Goal: Task Accomplishment & Management: Use online tool/utility

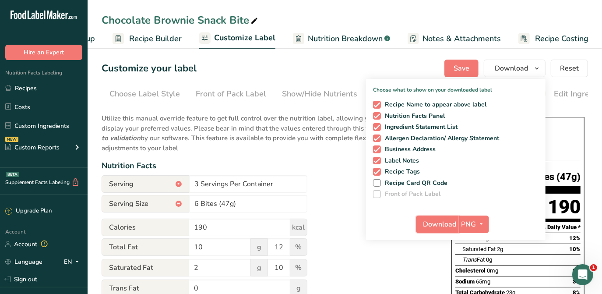
scroll to position [0, 149]
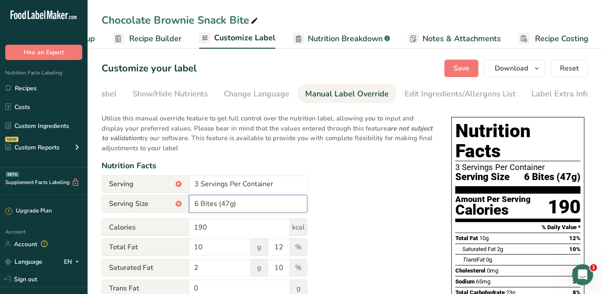
click at [198, 202] on input "6 Bites (47g)" at bounding box center [248, 204] width 118 height 18
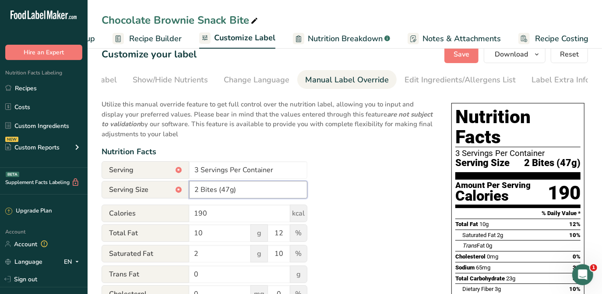
scroll to position [0, 0]
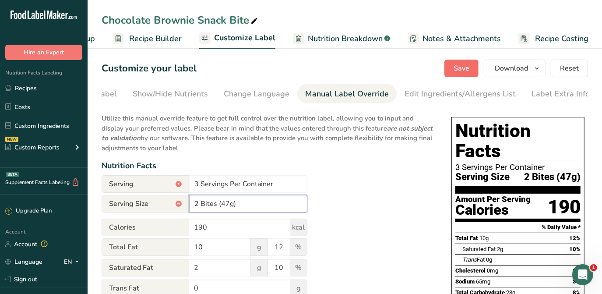
type input "2 Bites (47g)"
click at [456, 67] on span "Save" at bounding box center [462, 68] width 16 height 11
click at [530, 69] on button "Download" at bounding box center [515, 69] width 62 height 18
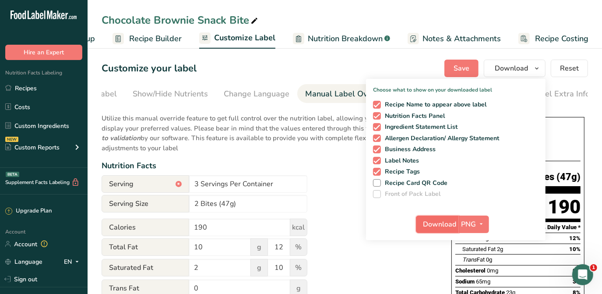
click at [455, 221] on span "Download" at bounding box center [439, 224] width 33 height 11
drag, startPoint x: 442, startPoint y: 224, endPoint x: 390, endPoint y: 262, distance: 64.8
click at [442, 224] on span "Download" at bounding box center [439, 224] width 33 height 11
click at [433, 65] on div "Customize your label Save Download Choose what to show on your downloaded label…" at bounding box center [345, 69] width 486 height 18
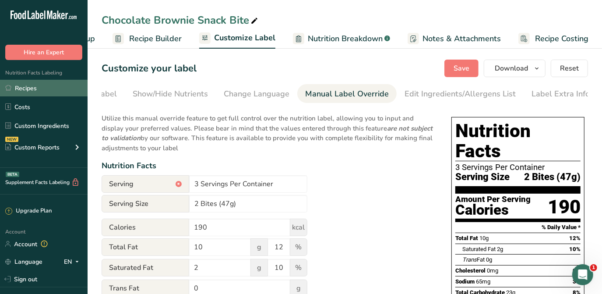
click at [24, 92] on link "Recipes" at bounding box center [44, 88] width 88 height 17
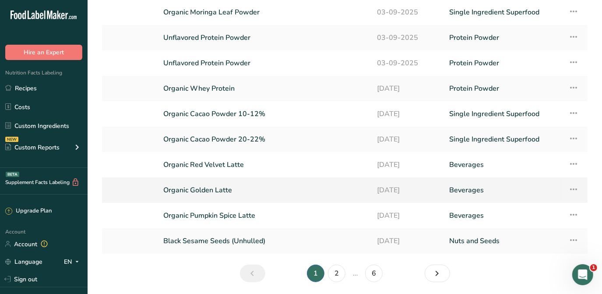
scroll to position [114, 0]
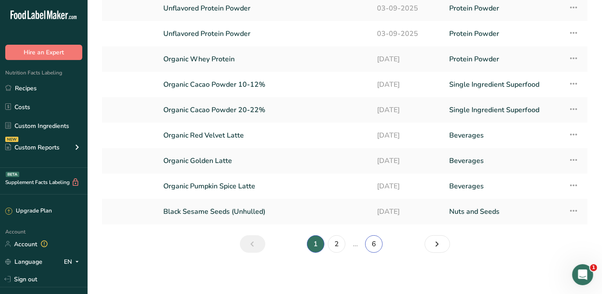
click at [370, 241] on link "6" at bounding box center [374, 244] width 18 height 18
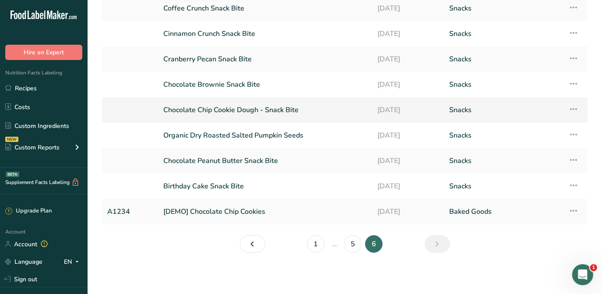
click at [241, 109] on link "Chocolate Chip Cookie Dough - Snack Bite" at bounding box center [265, 110] width 204 height 18
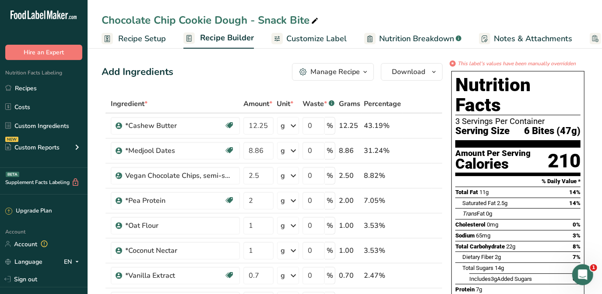
click at [320, 35] on span "Customize Label" at bounding box center [316, 39] width 60 height 12
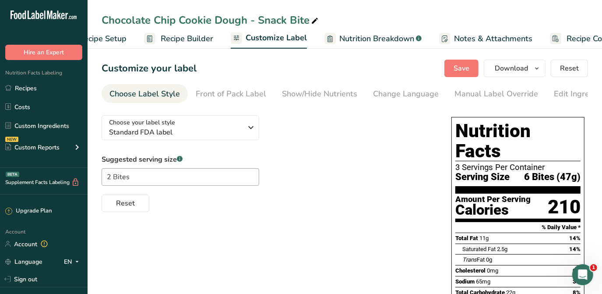
scroll to position [0, 71]
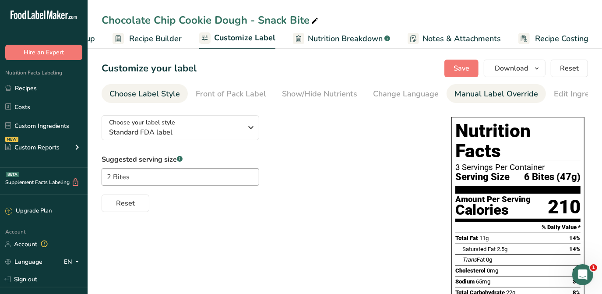
click at [457, 89] on div "Manual Label Override" at bounding box center [496, 94] width 84 height 12
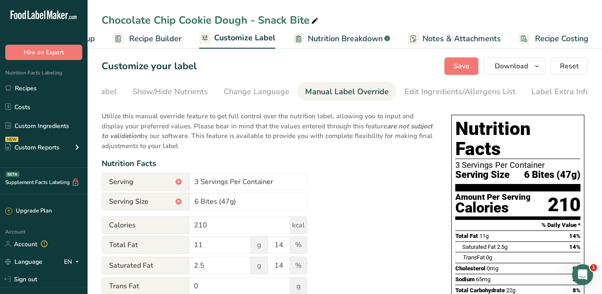
scroll to position [39, 0]
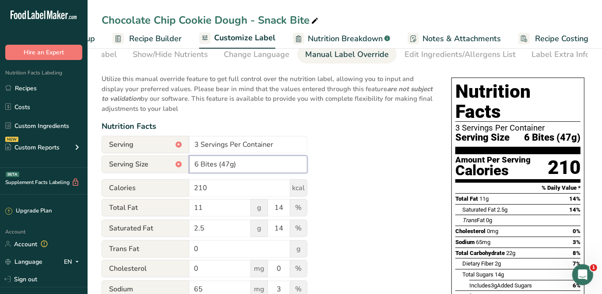
click at [198, 167] on input "6 Bites (47g)" at bounding box center [248, 164] width 118 height 18
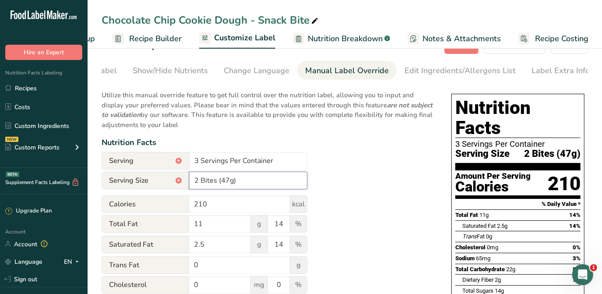
scroll to position [0, 0]
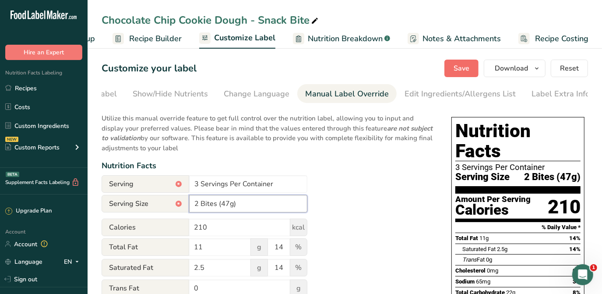
type input "2 Bites (47g)"
click at [461, 62] on button "Save" at bounding box center [461, 69] width 34 height 18
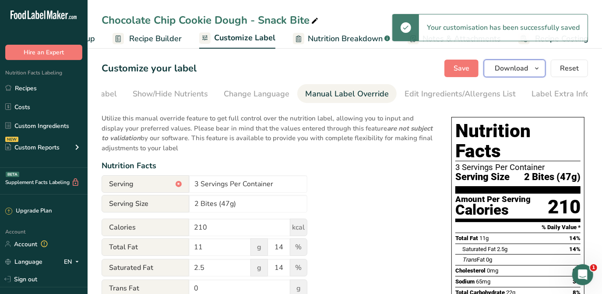
click at [531, 69] on button "Download" at bounding box center [515, 69] width 62 height 18
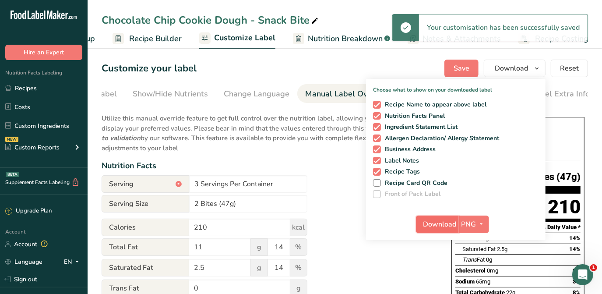
click at [445, 223] on span "Download" at bounding box center [439, 224] width 33 height 11
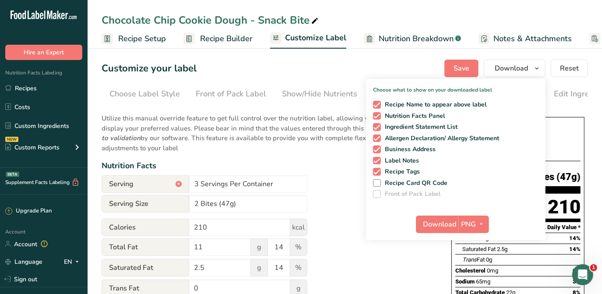
scroll to position [0, 149]
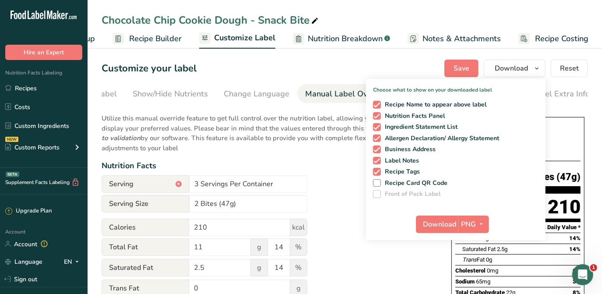
click at [279, 153] on p "Utilize this manual override feature to get full control over the nutrition lab…" at bounding box center [268, 130] width 332 height 45
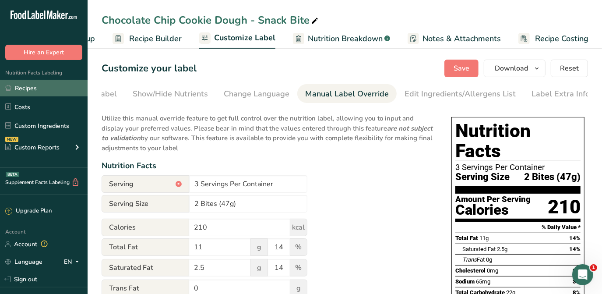
click at [42, 87] on link "Recipes" at bounding box center [44, 88] width 88 height 17
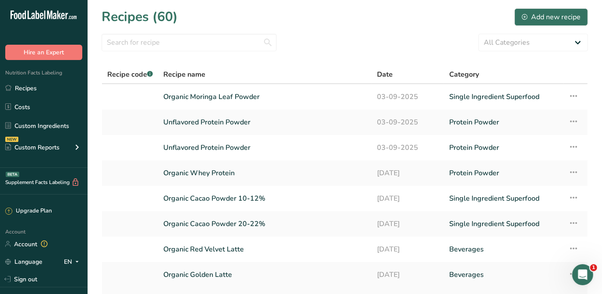
scroll to position [114, 0]
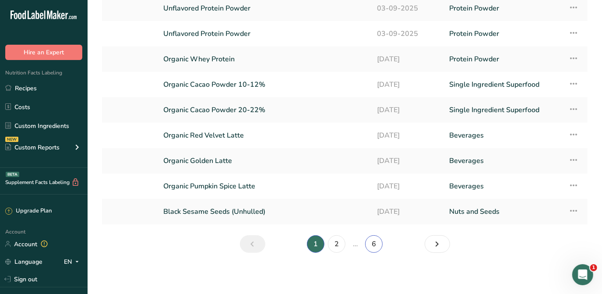
click at [376, 244] on link "6" at bounding box center [374, 244] width 18 height 18
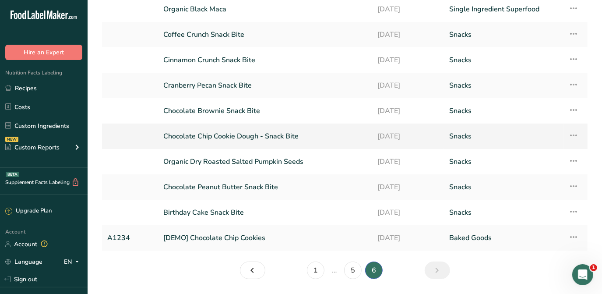
scroll to position [74, 0]
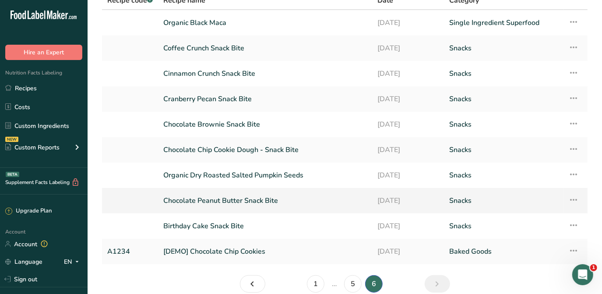
click at [243, 200] on link "Chocolate Peanut Butter Snack Bite" at bounding box center [265, 200] width 204 height 18
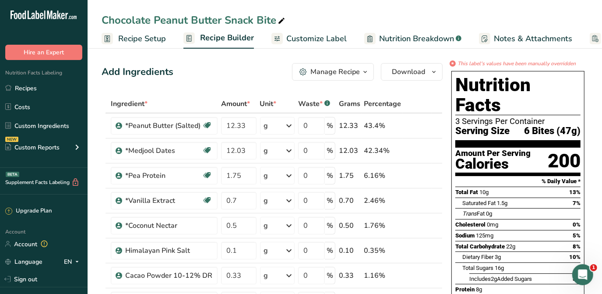
click at [307, 40] on span "Customize Label" at bounding box center [316, 39] width 60 height 12
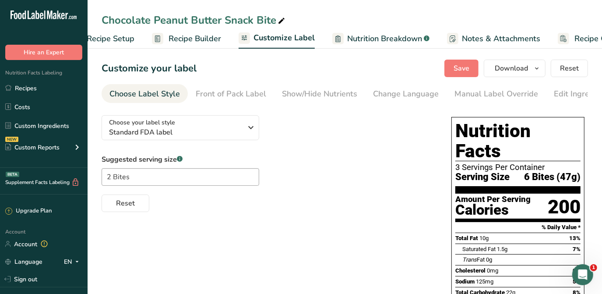
scroll to position [0, 71]
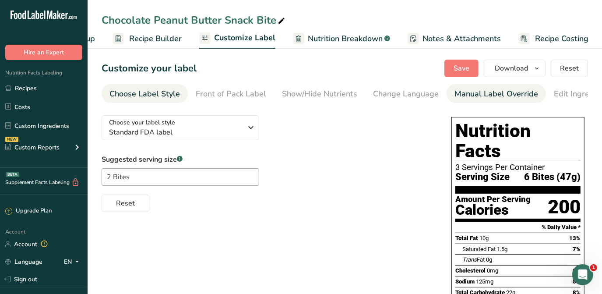
click at [476, 93] on div "Manual Label Override" at bounding box center [496, 94] width 84 height 12
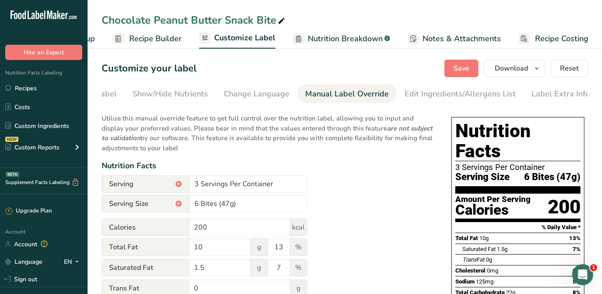
scroll to position [0, 149]
drag, startPoint x: 198, startPoint y: 202, endPoint x: 191, endPoint y: 204, distance: 7.6
click at [191, 204] on input "6 Bites (47g)" at bounding box center [248, 204] width 118 height 18
type input "2 Bites (47g)"
click at [459, 69] on span "Save" at bounding box center [462, 68] width 16 height 11
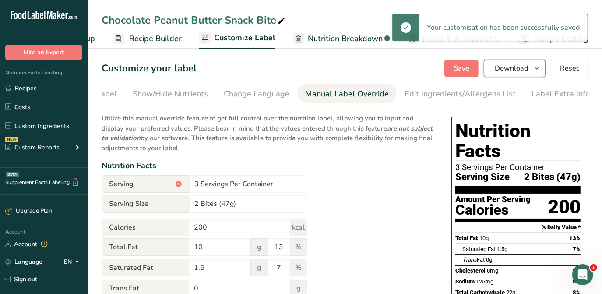
click at [520, 74] on button "Download" at bounding box center [515, 69] width 62 height 18
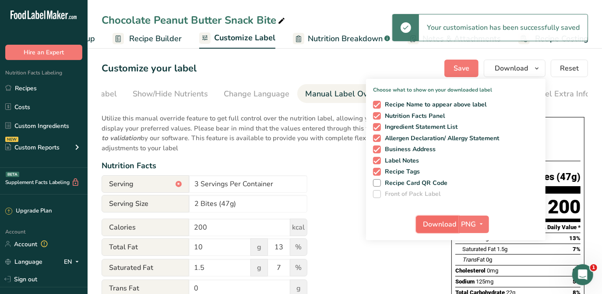
click at [435, 230] on button "Download" at bounding box center [437, 224] width 43 height 18
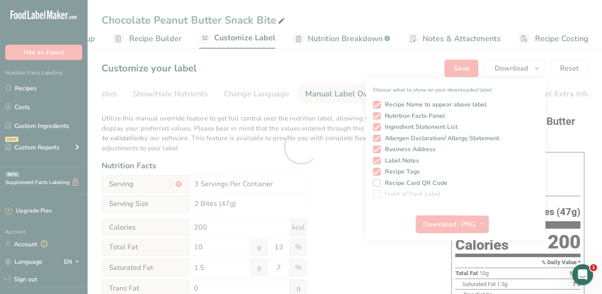
scroll to position [0, 0]
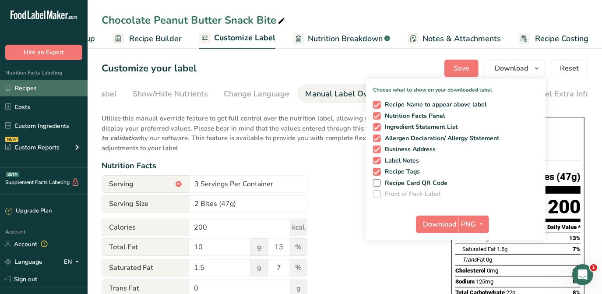
click at [23, 90] on link "Recipes" at bounding box center [44, 88] width 88 height 17
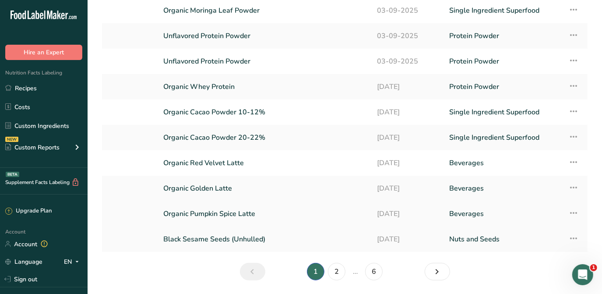
scroll to position [114, 0]
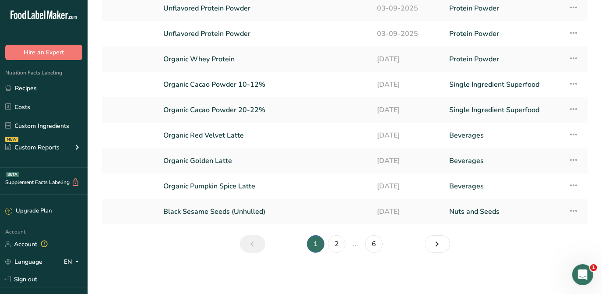
click at [360, 248] on li "…" at bounding box center [355, 244] width 16 height 18
click at [373, 242] on link "6" at bounding box center [374, 244] width 18 height 18
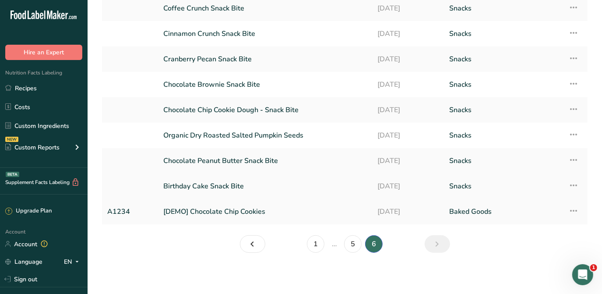
click at [218, 190] on link "Birthday Cake Snack Bite" at bounding box center [265, 186] width 204 height 18
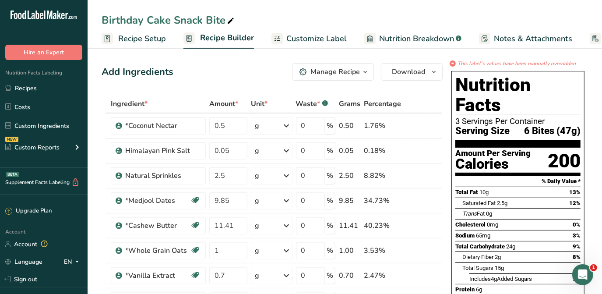
drag, startPoint x: 329, startPoint y: 38, endPoint x: 350, endPoint y: 64, distance: 33.3
click at [328, 38] on span "Customize Label" at bounding box center [316, 39] width 60 height 12
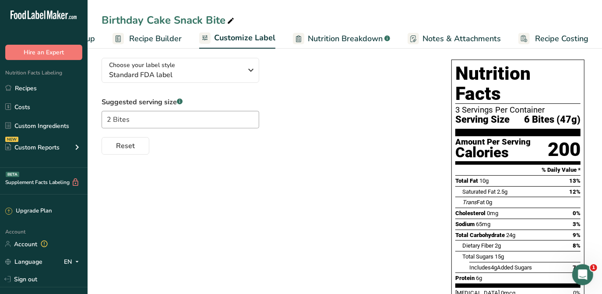
scroll to position [12, 0]
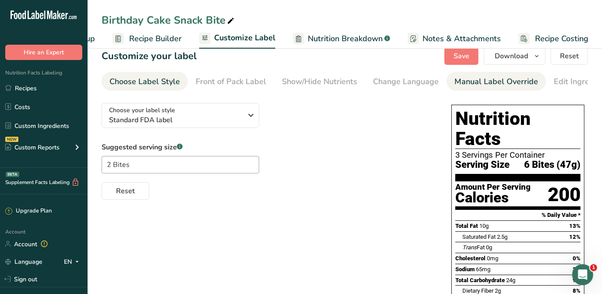
click at [456, 82] on div "Manual Label Override" at bounding box center [496, 82] width 84 height 12
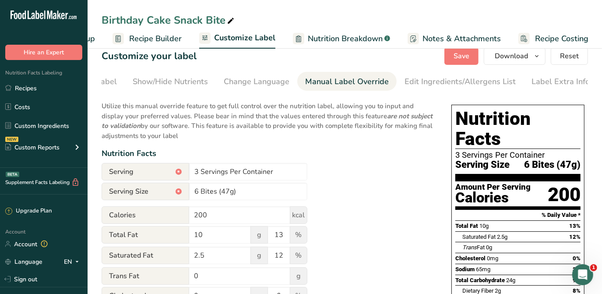
scroll to position [0, 149]
drag, startPoint x: 197, startPoint y: 192, endPoint x: 189, endPoint y: 196, distance: 9.0
click at [189, 196] on div "Serving Size * 6 Bites (47g)" at bounding box center [205, 192] width 206 height 18
type input "2 Bites (47g)"
click at [465, 60] on span "Save" at bounding box center [462, 56] width 16 height 11
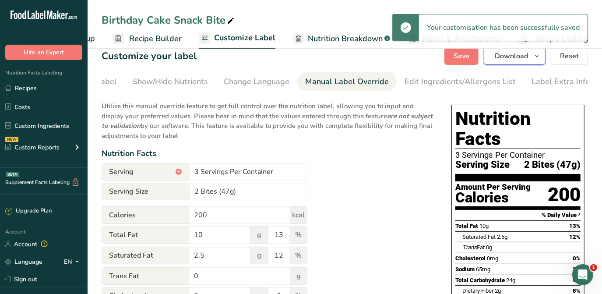
click at [525, 58] on span "Download" at bounding box center [511, 56] width 33 height 11
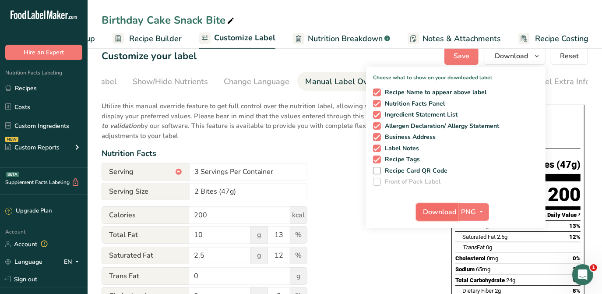
click at [429, 213] on span "Download" at bounding box center [439, 212] width 33 height 11
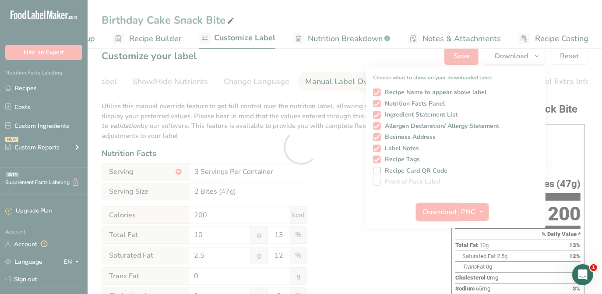
scroll to position [0, 0]
